Goal: Find specific page/section: Find specific page/section

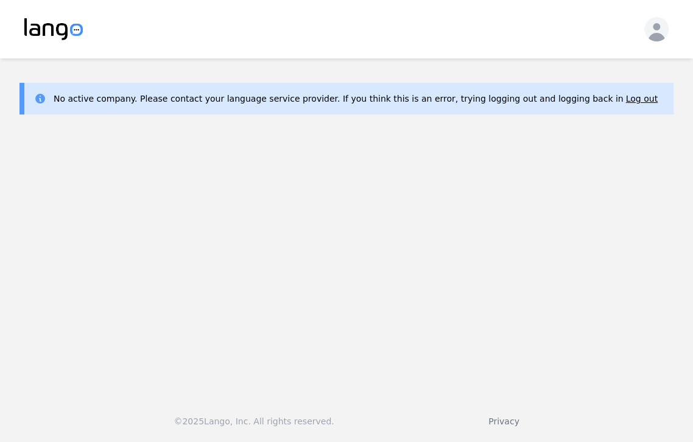
click at [366, 242] on main "No active company. Please contact your language service provider. If you think …" at bounding box center [346, 222] width 693 height 328
click at [216, 103] on div "No active company. Please contact your language service provider. If you think …" at bounding box center [356, 99] width 604 height 12
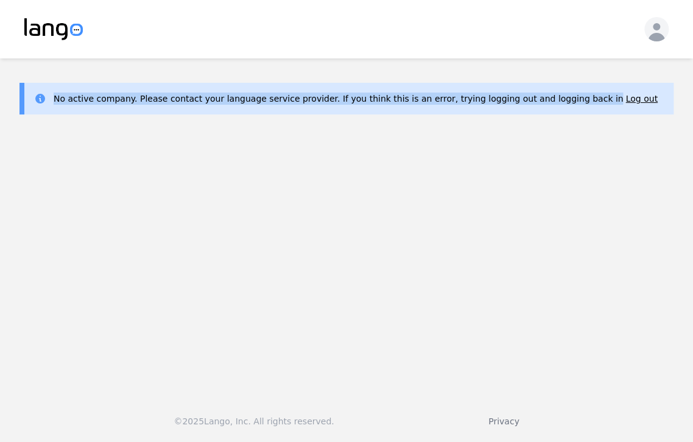
click at [216, 103] on div "No active company. Please contact your language service provider. If you think …" at bounding box center [356, 99] width 604 height 12
click at [282, 186] on main "No active company. Please contact your language service provider. If you think …" at bounding box center [346, 222] width 693 height 328
